Goal: Task Accomplishment & Management: Use online tool/utility

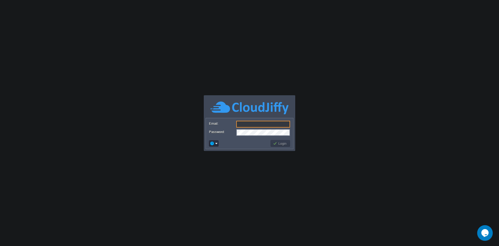
type input "[EMAIL_ADDRESS][DOMAIN_NAME]"
click at [236, 143] on td at bounding box center [239, 143] width 62 height 8
click at [281, 144] on button "Login" at bounding box center [280, 143] width 15 height 5
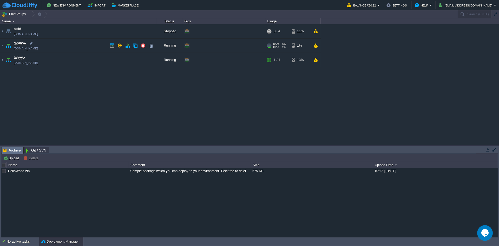
click at [311, 48] on div "RAM 6% CPU 1% 1 / 8 1%" at bounding box center [292, 45] width 55 height 14
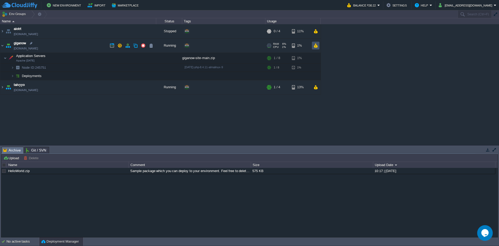
click at [314, 46] on button "button" at bounding box center [316, 45] width 4 height 5
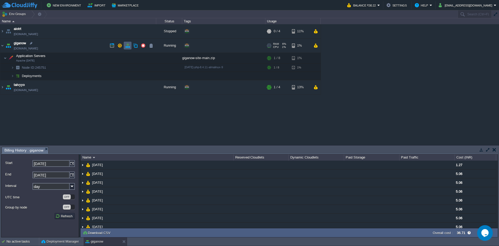
click at [130, 48] on td at bounding box center [128, 46] width 8 height 8
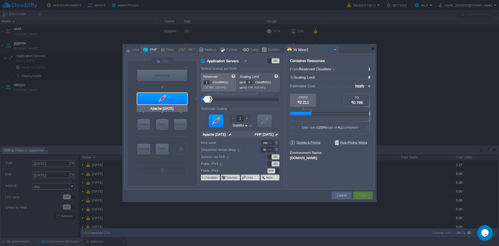
type input "MariaDB 12.0.2"
click at [166, 119] on div "SQL" at bounding box center [162, 124] width 12 height 11
type input "SQL Databases"
type input "4"
type input "6"
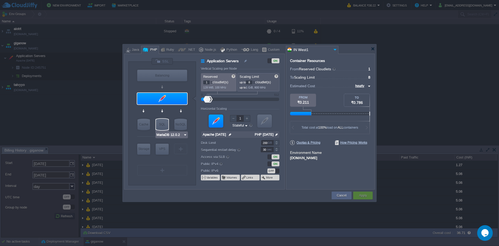
type input "MariaDB 12.0.2"
type input "12.0.2-almalin..."
type input "Stateless"
type input "20"
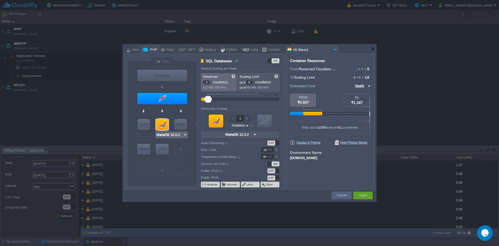
click at [174, 134] on input "MariaDB 12.0.2" at bounding box center [169, 134] width 27 height 5
click at [192, 146] on div "9.3.0" at bounding box center [196, 148] width 18 height 6
type input "MySQL CE 9.3.0"
type input "9.3.0-almalinux-9"
type input "MySQL CE 9.3.0"
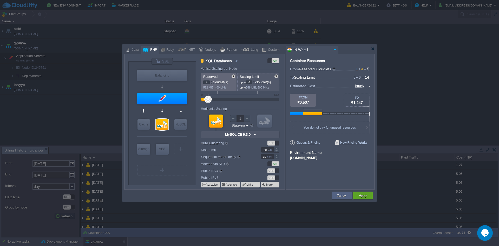
click at [365, 86] on input "hourly" at bounding box center [360, 86] width 13 height 6
click at [359, 95] on div "daily" at bounding box center [362, 98] width 18 height 6
type input "daily"
click at [363, 197] on button "Apply" at bounding box center [363, 195] width 8 height 5
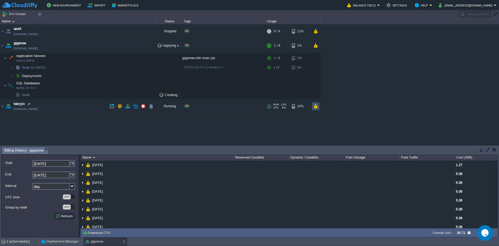
click at [314, 106] on button "button" at bounding box center [316, 106] width 4 height 5
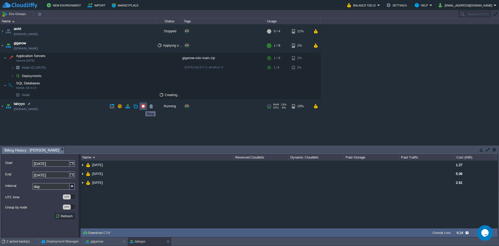
click at [143, 105] on button "button" at bounding box center [143, 106] width 5 height 5
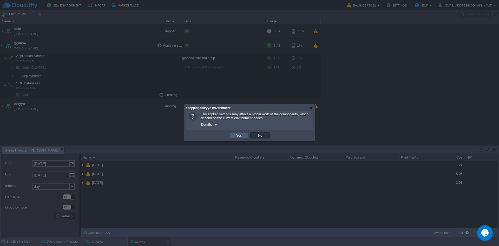
click at [248, 138] on td "Yes" at bounding box center [239, 135] width 20 height 6
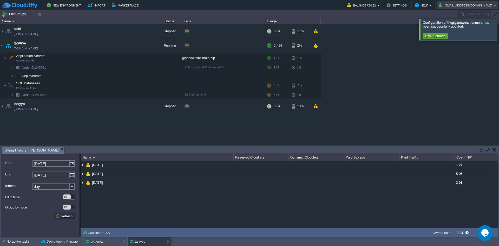
click at [478, 9] on td "[EMAIL_ADDRESS][DOMAIN_NAME]" at bounding box center [467, 5] width 61 height 8
click at [431, 38] on button "Env. Settings" at bounding box center [435, 36] width 23 height 5
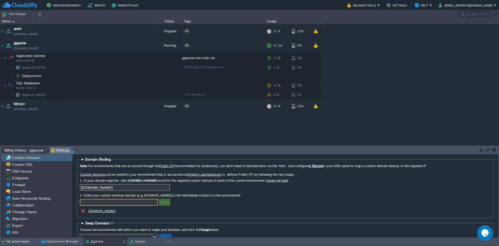
scroll to position [15, 0]
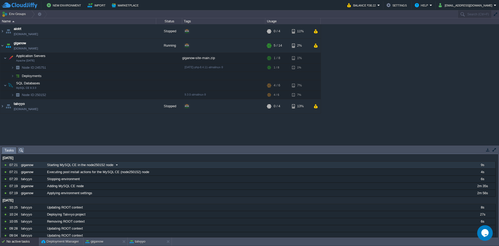
click at [82, 167] on span "Starting MySQL CE in the node250152 node" at bounding box center [80, 165] width 66 height 5
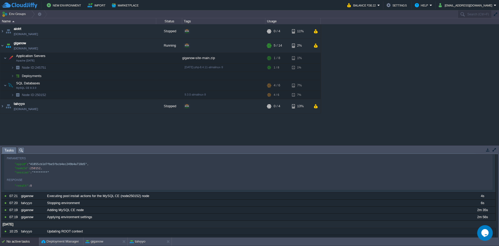
scroll to position [26, 0]
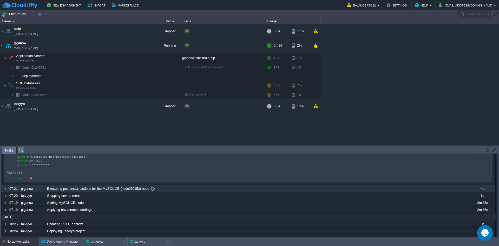
click at [90, 191] on span "Executing post install actions for the MySQL CE (node250152) node" at bounding box center [98, 188] width 102 height 5
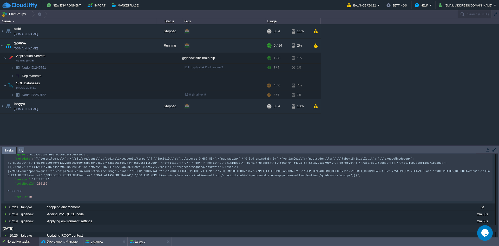
scroll to position [130, 0]
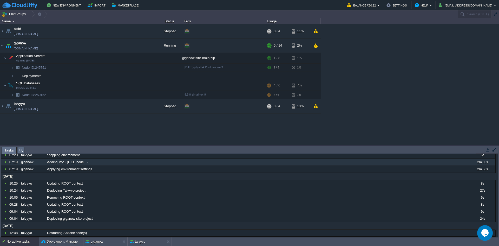
click at [87, 164] on span at bounding box center [87, 162] width 7 height 5
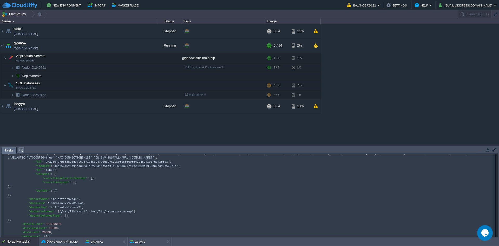
scroll to position [338, 0]
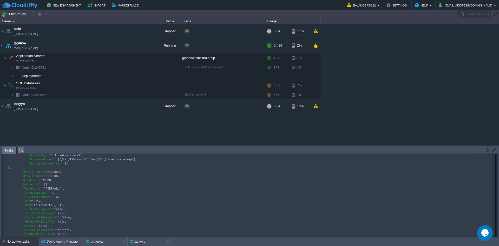
click at [86, 133] on div "aiotrt [DOMAIN_NAME] Stopped + Add to Env Group RAM 0% CPU 0% 0 / 4 11% giganow…" at bounding box center [249, 84] width 499 height 121
click at [487, 151] on button "button" at bounding box center [488, 149] width 5 height 5
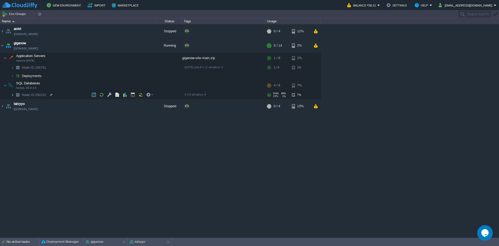
click at [12, 95] on img at bounding box center [12, 95] width 3 height 8
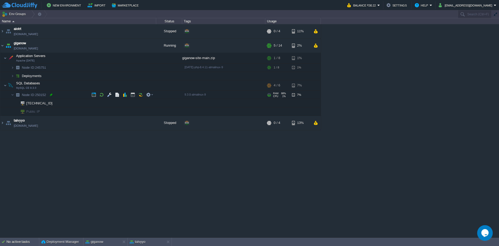
click at [49, 95] on div at bounding box center [51, 94] width 5 height 5
click at [35, 163] on div "aiotrt [DOMAIN_NAME] Stopped + Add to Env Group RAM 0% CPU 0% 0 / 4 11% giganow…" at bounding box center [249, 130] width 499 height 213
click at [3, 45] on img at bounding box center [2, 45] width 4 height 14
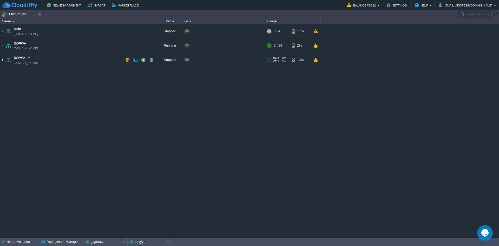
click at [2, 62] on img at bounding box center [2, 60] width 4 height 14
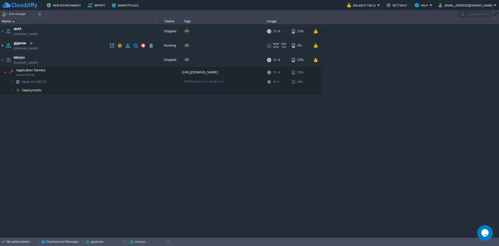
click at [1, 44] on img at bounding box center [2, 45] width 4 height 14
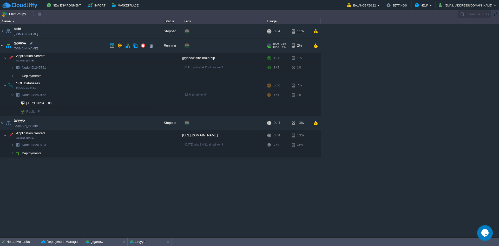
click at [1, 44] on img at bounding box center [2, 45] width 4 height 14
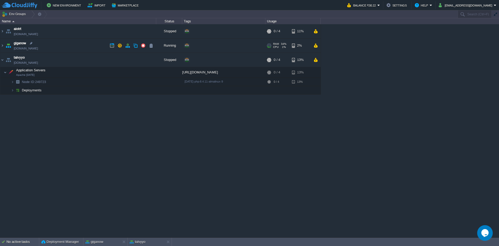
click at [82, 46] on td "giganow [DOMAIN_NAME]" at bounding box center [78, 45] width 156 height 14
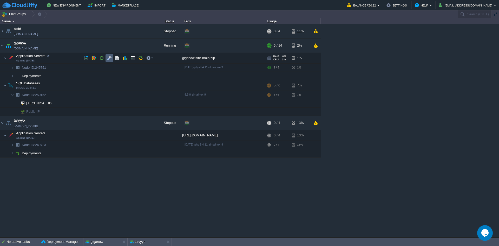
click at [107, 59] on td at bounding box center [110, 58] width 8 height 8
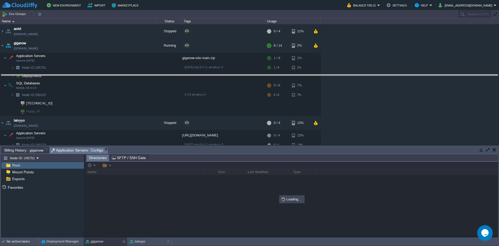
drag, startPoint x: 238, startPoint y: 151, endPoint x: 251, endPoint y: 67, distance: 84.5
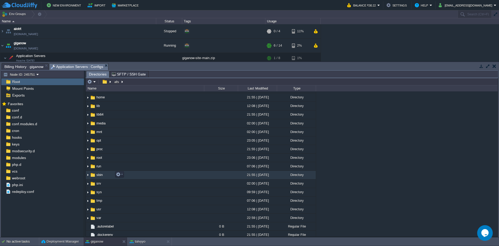
scroll to position [23, 0]
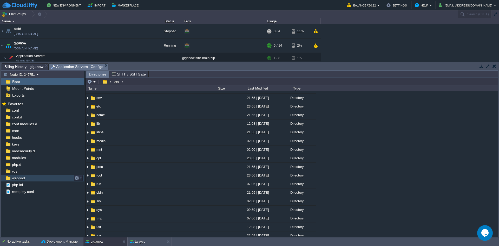
click at [16, 179] on span "webroot" at bounding box center [18, 178] width 15 height 5
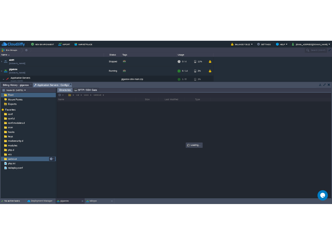
scroll to position [0, 0]
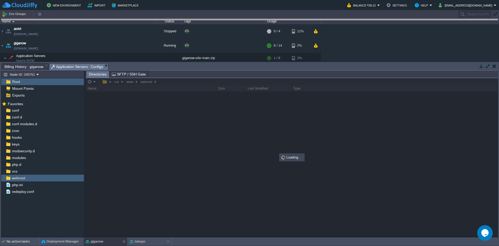
drag, startPoint x: 199, startPoint y: 68, endPoint x: 196, endPoint y: 28, distance: 40.5
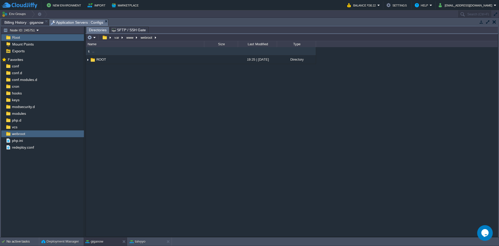
click at [140, 65] on div ".. ROOT 19:25 | [DATE] Directory" at bounding box center [292, 141] width 412 height 189
click at [140, 63] on td "ROOT" at bounding box center [145, 59] width 118 height 9
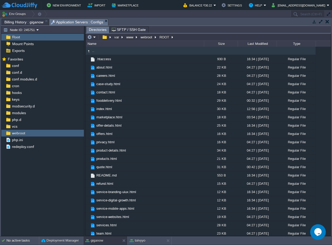
click at [95, 51] on span ".." at bounding box center [94, 51] width 4 height 4
click at [93, 51] on span ".." at bounding box center [94, 51] width 4 height 4
click at [96, 36] on em at bounding box center [91, 37] width 9 height 5
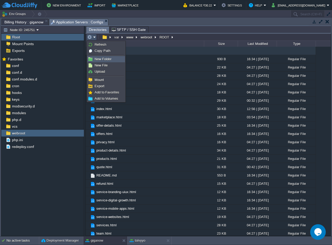
click at [102, 58] on span "New Folder" at bounding box center [103, 59] width 17 height 4
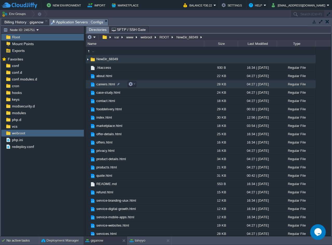
scroll to position [8, 0]
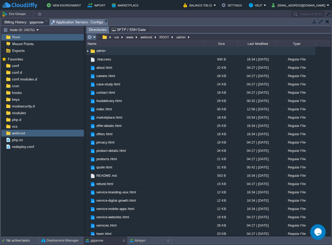
click at [88, 36] on button "button" at bounding box center [89, 37] width 5 height 5
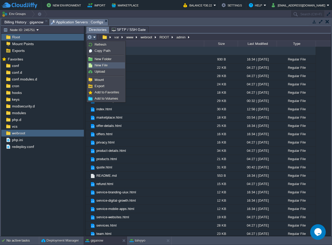
click at [102, 64] on span "New File" at bounding box center [101, 65] width 13 height 4
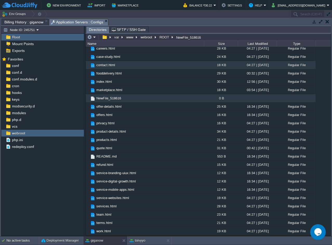
type input "NewFile_518616"
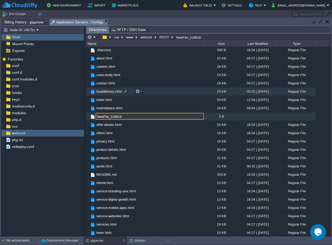
scroll to position [0, 0]
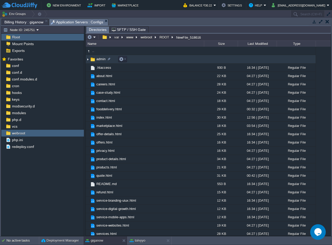
click at [88, 59] on img at bounding box center [88, 59] width 4 height 8
click at [143, 60] on td "admin" at bounding box center [145, 59] width 118 height 9
drag, startPoint x: 143, startPoint y: 60, endPoint x: 120, endPoint y: 62, distance: 23.0
click at [120, 62] on td "admin" at bounding box center [145, 59] width 118 height 9
click at [112, 63] on td "admin" at bounding box center [145, 59] width 118 height 9
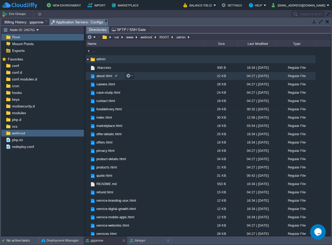
click at [112, 79] on td "about.html" at bounding box center [145, 76] width 118 height 8
click at [109, 60] on div at bounding box center [109, 59] width 5 height 5
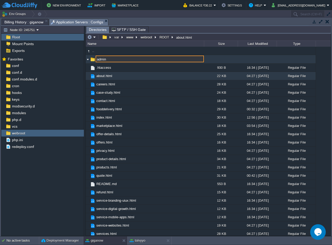
click at [240, 60] on td at bounding box center [257, 59] width 39 height 9
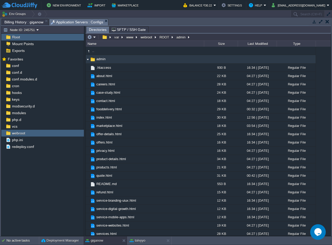
click at [240, 60] on td at bounding box center [257, 59] width 39 height 9
click at [91, 38] on button "button" at bounding box center [89, 37] width 5 height 5
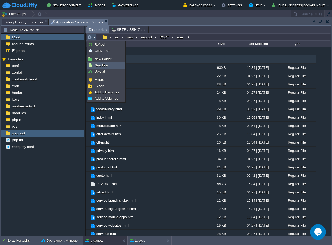
click at [100, 67] on span "New File" at bounding box center [101, 65] width 13 height 4
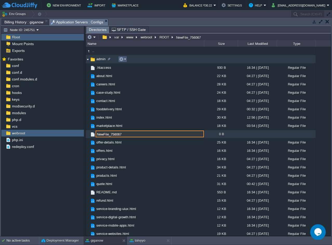
click at [125, 61] on em at bounding box center [122, 59] width 7 height 5
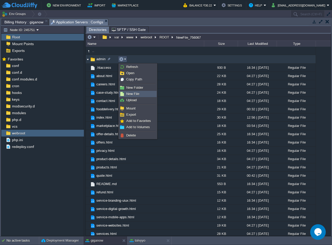
click at [136, 94] on span "New File" at bounding box center [132, 94] width 13 height 4
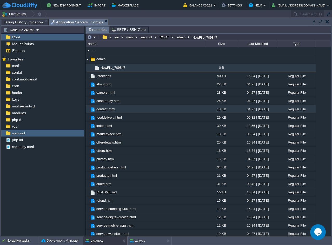
scroll to position [17, 0]
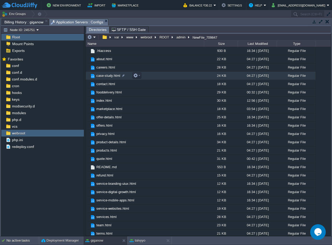
click at [210, 72] on table ".. admin .. .htaccess 930 B 16:34 | [DATE] Regular File about.html 22 KB 04:27 …" at bounding box center [201, 138] width 230 height 217
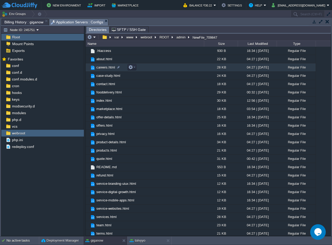
scroll to position [0, 0]
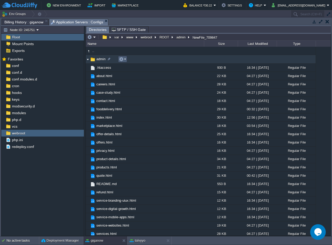
click at [125, 59] on em at bounding box center [122, 59] width 7 height 5
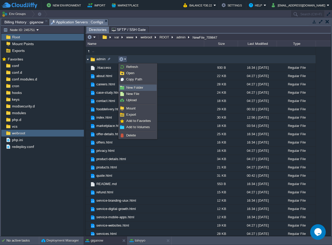
click at [138, 87] on span "New Folder" at bounding box center [134, 88] width 17 height 4
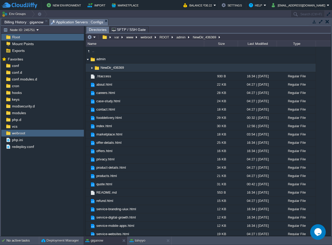
scroll to position [17, 0]
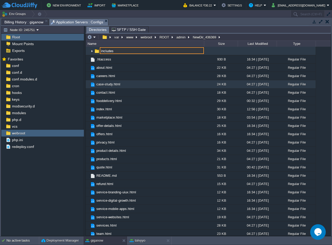
type input "includes"
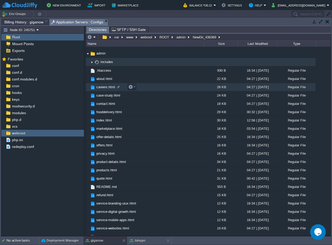
scroll to position [0, 0]
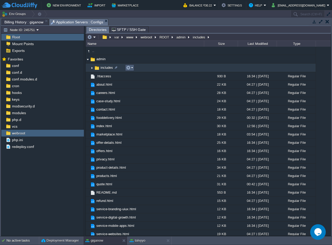
click at [133, 67] on em at bounding box center [129, 68] width 7 height 5
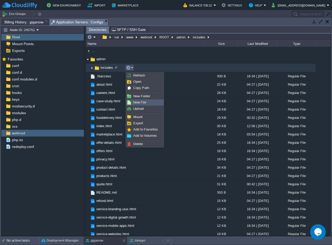
click at [138, 101] on span "New File" at bounding box center [139, 103] width 13 height 4
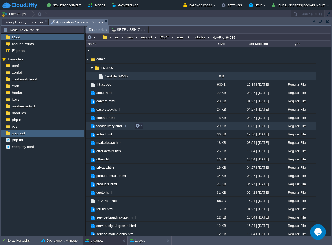
scroll to position [25, 0]
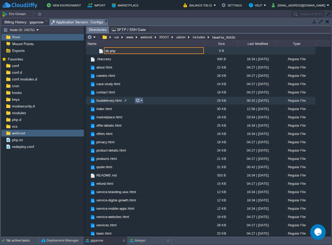
type input "db.php"
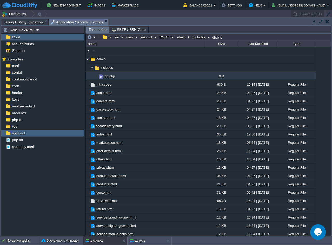
click at [139, 76] on td "db.php" at bounding box center [145, 76] width 118 height 8
drag, startPoint x: 139, startPoint y: 76, endPoint x: 118, endPoint y: 77, distance: 20.9
click at [118, 77] on td "db.php" at bounding box center [145, 76] width 118 height 8
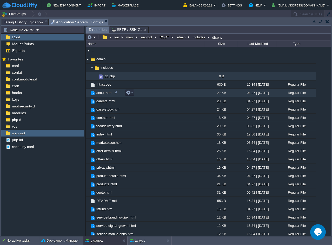
click at [121, 91] on td "about.html" at bounding box center [145, 93] width 118 height 8
click at [130, 76] on button "button" at bounding box center [131, 76] width 5 height 5
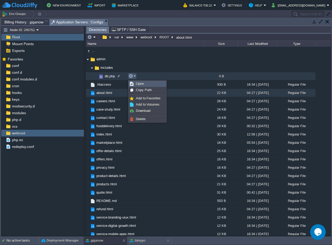
click at [143, 84] on span "Open" at bounding box center [140, 84] width 8 height 4
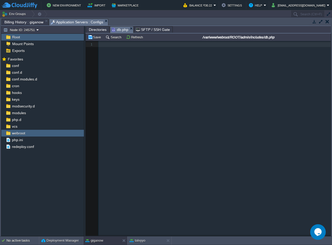
scroll to position [2, 0]
click at [266, 62] on div "1 1 ​" at bounding box center [212, 142] width 253 height 203
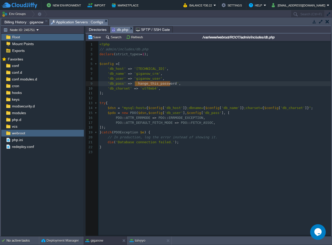
type textarea "change_this_password"
drag, startPoint x: 170, startPoint y: 84, endPoint x: 134, endPoint y: 83, distance: 36.4
paste textarea
click at [239, 177] on div "x 1 <?php 2 // admin/includes/db.php 3 declare ( strict_types = 1 ); 4 ​ 5 $con…" at bounding box center [212, 142] width 253 height 203
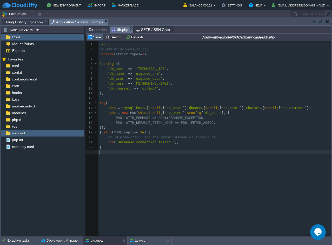
click at [98, 38] on button "Save" at bounding box center [95, 37] width 15 height 5
click at [93, 30] on span "Directories" at bounding box center [98, 30] width 18 height 6
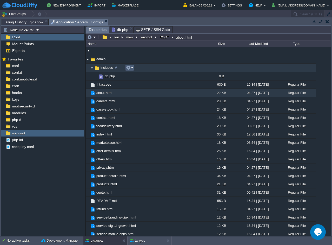
click at [131, 69] on em at bounding box center [129, 68] width 7 height 5
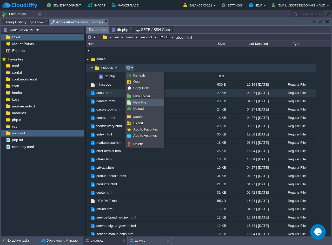
click at [139, 102] on span "New File" at bounding box center [139, 103] width 13 height 4
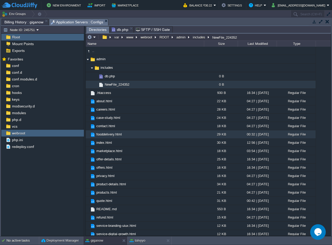
scroll to position [34, 0]
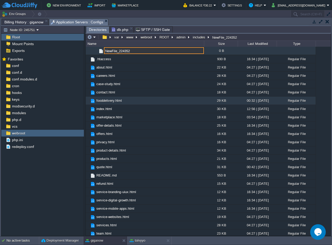
paste input "auth.php"
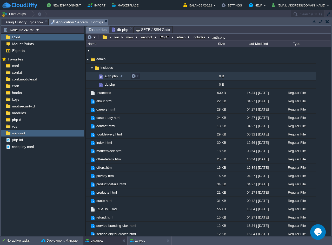
click at [154, 78] on td "auth.php" at bounding box center [145, 76] width 118 height 8
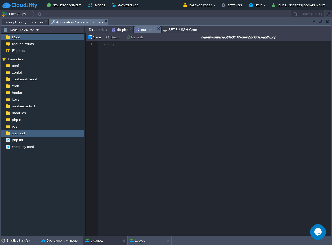
scroll to position [2, 0]
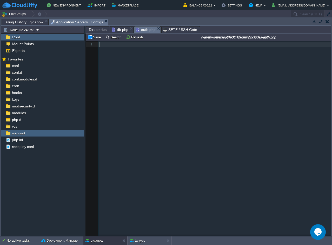
click at [151, 46] on pre "​" at bounding box center [216, 44] width 234 height 5
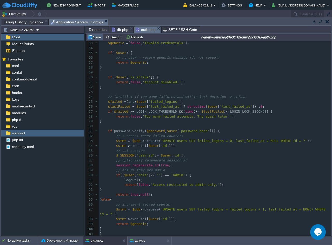
click at [89, 37] on button "Save" at bounding box center [95, 37] width 15 height 5
click at [130, 27] on em "db.php" at bounding box center [123, 30] width 22 height 6
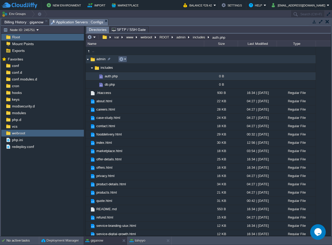
click at [125, 60] on em at bounding box center [122, 59] width 7 height 5
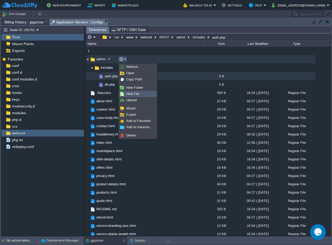
click at [130, 92] on span "New File" at bounding box center [132, 94] width 13 height 4
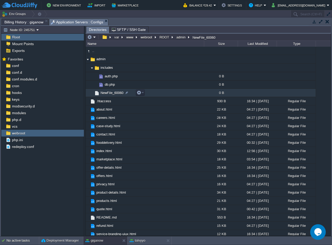
scroll to position [42, 0]
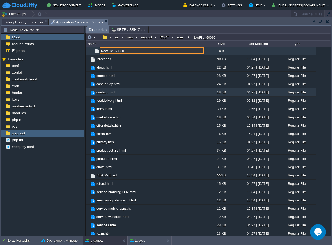
paste input "login.php"
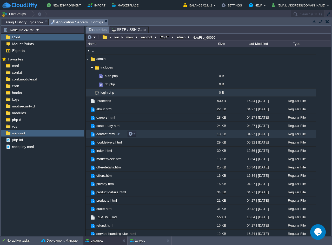
scroll to position [0, 0]
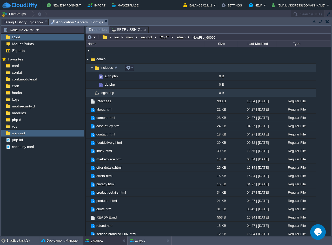
click at [93, 70] on img at bounding box center [92, 68] width 4 height 8
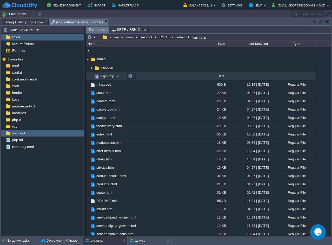
click at [164, 79] on td "login.php" at bounding box center [145, 76] width 118 height 8
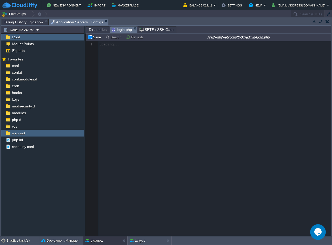
click at [164, 75] on div at bounding box center [208, 138] width 245 height 195
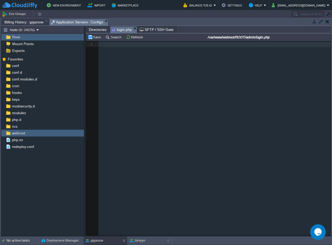
click at [245, 63] on div "1 1 ​" at bounding box center [212, 142] width 253 height 203
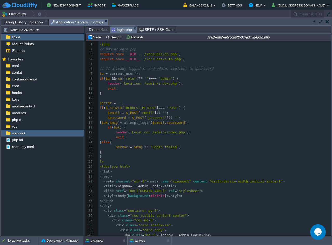
scroll to position [131, 0]
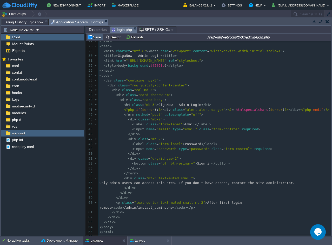
click at [95, 35] on td "Save" at bounding box center [95, 37] width 16 height 6
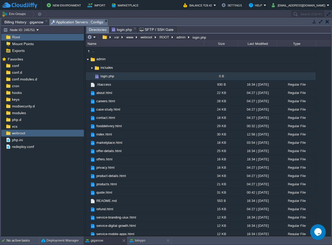
click at [102, 31] on span "Directories" at bounding box center [98, 30] width 18 height 7
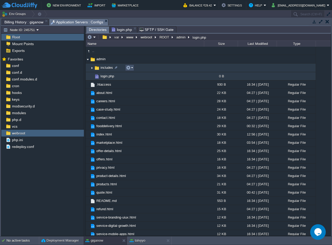
click at [127, 69] on button "button" at bounding box center [128, 68] width 5 height 5
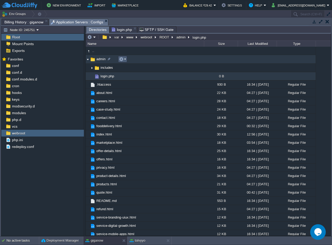
click at [127, 60] on div ".. admin .. includes .. auth.php 0 B db.php 0 B login.php 0 B .htaccess 930 B 1…" at bounding box center [208, 141] width 245 height 189
click at [124, 58] on em at bounding box center [122, 59] width 7 height 5
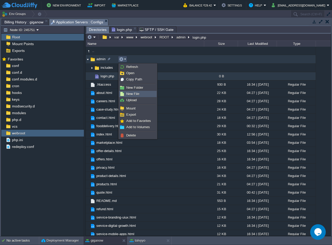
click at [132, 93] on span "New File" at bounding box center [132, 94] width 13 height 4
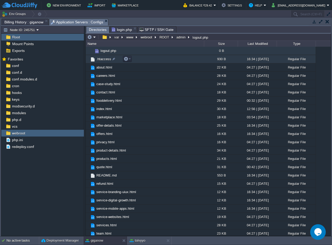
scroll to position [8, 0]
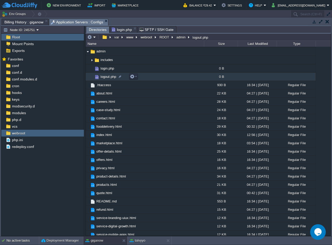
click at [144, 79] on td "logout.php" at bounding box center [145, 77] width 118 height 8
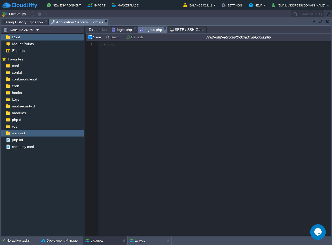
click at [151, 59] on div at bounding box center [208, 138] width 245 height 195
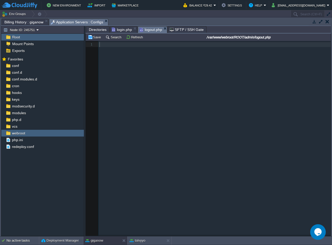
scroll to position [2, 0]
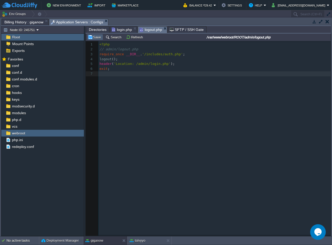
click at [98, 40] on td "Save" at bounding box center [95, 37] width 16 height 6
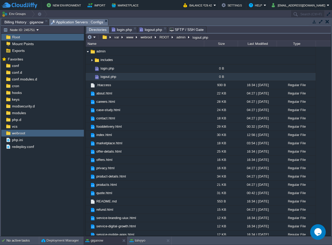
click at [90, 32] on span "Directories" at bounding box center [98, 30] width 18 height 7
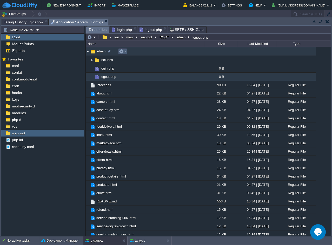
click at [126, 52] on em at bounding box center [122, 51] width 7 height 5
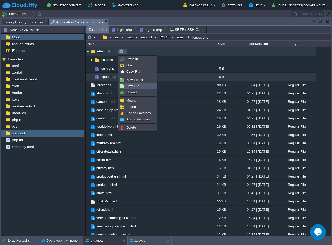
click at [137, 85] on span "New File" at bounding box center [132, 86] width 13 height 4
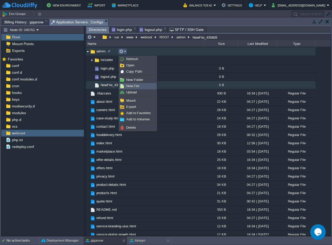
scroll to position [42, 0]
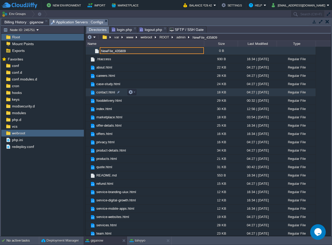
paste input "install_admin.php"
type input "install_admin.php"
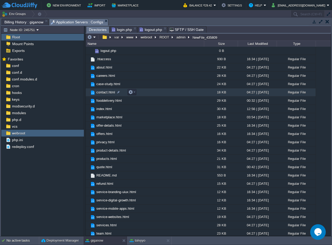
scroll to position [0, 0]
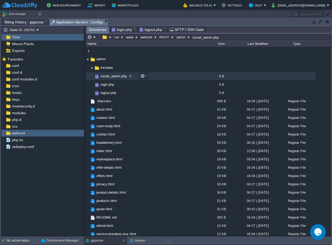
click at [198, 76] on td "install_admin.php" at bounding box center [145, 76] width 118 height 8
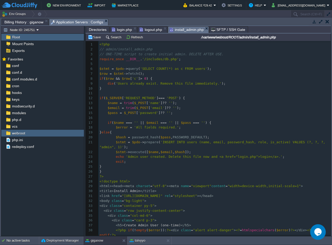
scroll to position [62, 0]
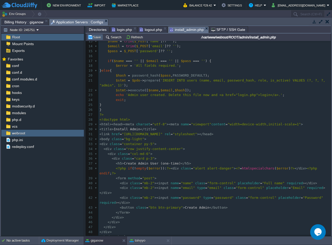
click at [94, 35] on td "Save" at bounding box center [95, 37] width 16 height 6
